Goal: Check status: Check status

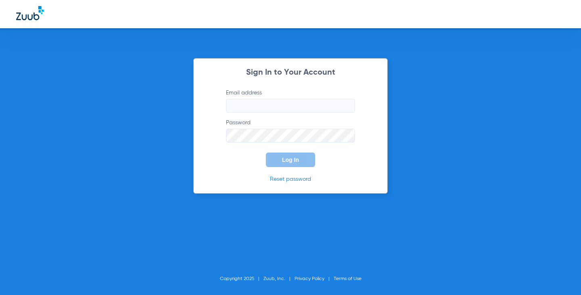
click at [294, 114] on form "Email address Password Log In" at bounding box center [290, 128] width 153 height 78
click at [291, 108] on input "Email address" at bounding box center [290, 106] width 129 height 14
type input "[EMAIL_ADDRESS][DOMAIN_NAME]"
click at [266, 153] on button "Log In" at bounding box center [290, 160] width 49 height 15
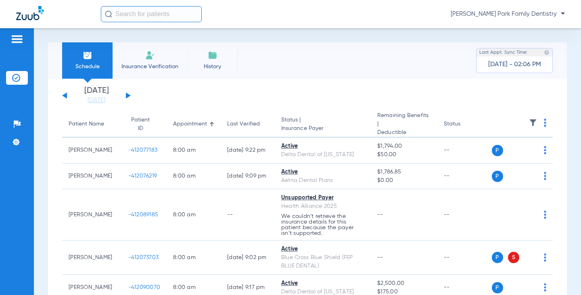
click at [529, 127] on img at bounding box center [533, 123] width 8 height 8
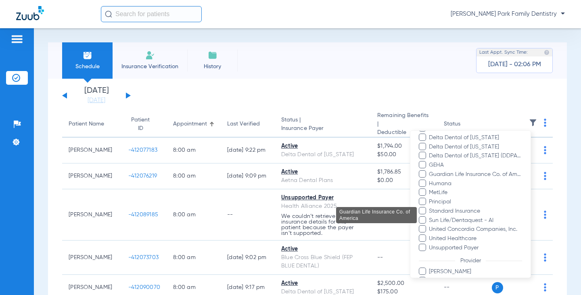
scroll to position [239, 0]
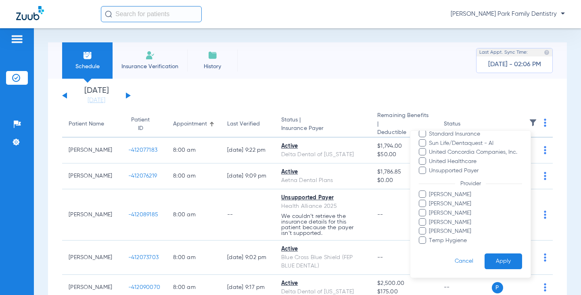
click at [466, 204] on span "[PERSON_NAME]" at bounding box center [476, 204] width 94 height 8
click at [430, 209] on input "[PERSON_NAME]" at bounding box center [430, 209] width 0 height 0
click at [496, 253] on form "Filters Clear All Status Active Inactive Not Verified Error Invalid username or…" at bounding box center [470, 85] width 120 height 386
click at [496, 259] on button "Apply" at bounding box center [504, 261] width 38 height 16
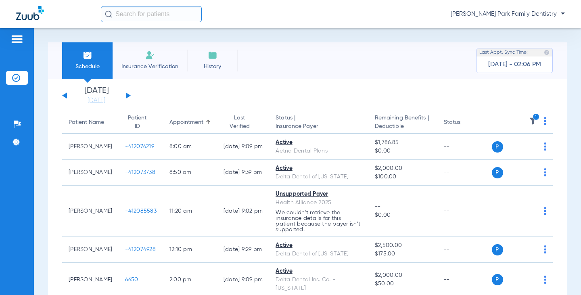
click at [129, 96] on button at bounding box center [128, 95] width 5 height 6
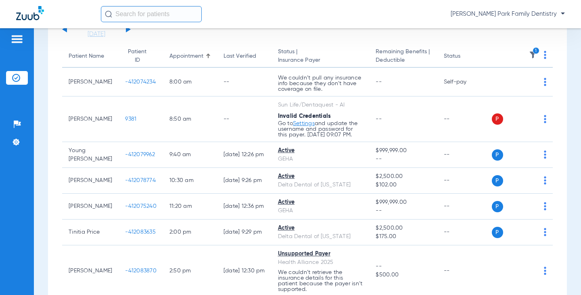
scroll to position [81, 0]
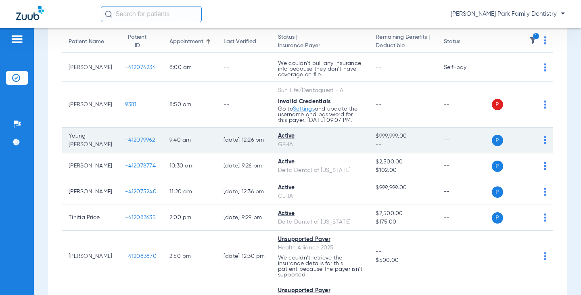
click at [125, 138] on span "-412079962" at bounding box center [140, 140] width 30 height 6
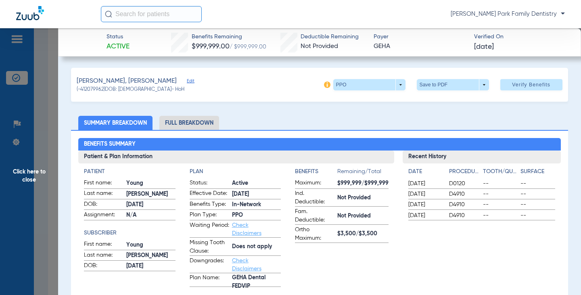
click at [33, 174] on span "Click here to close" at bounding box center [29, 175] width 58 height 295
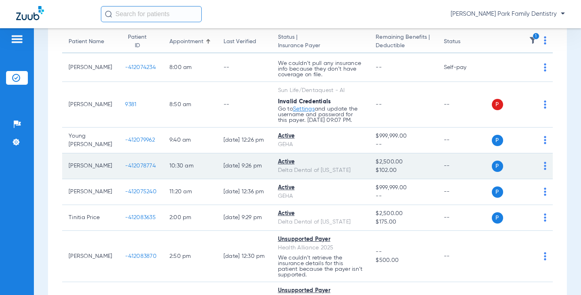
click at [130, 165] on span "-412078774" at bounding box center [140, 166] width 31 height 6
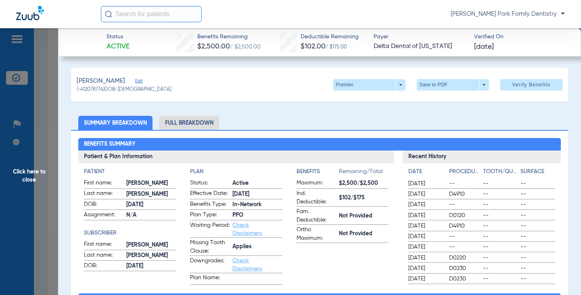
scroll to position [40, 0]
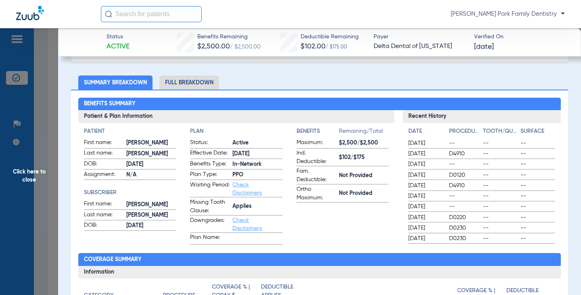
click at [45, 174] on span "Click here to close" at bounding box center [29, 175] width 58 height 295
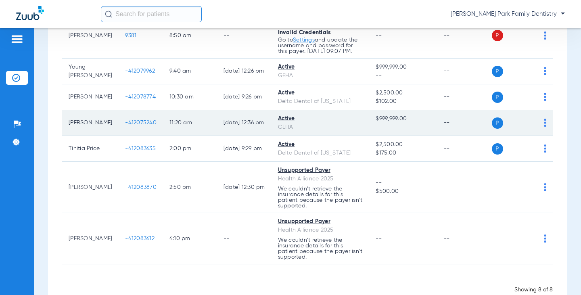
scroll to position [161, 0]
